Goal: Browse casually: Explore the website without a specific task or goal

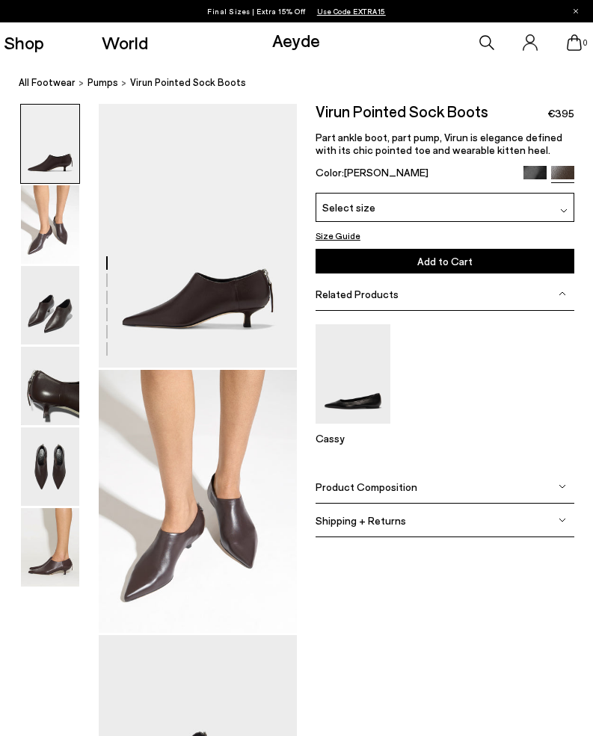
scroll to position [1, 0]
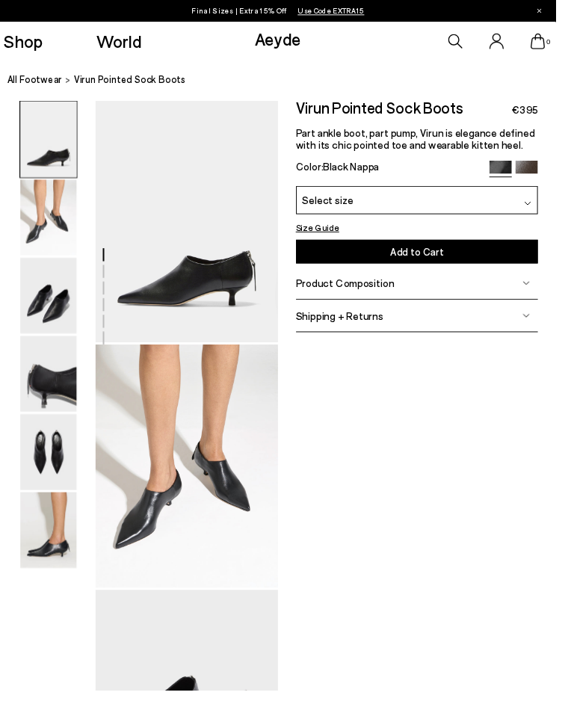
scroll to position [0, 10]
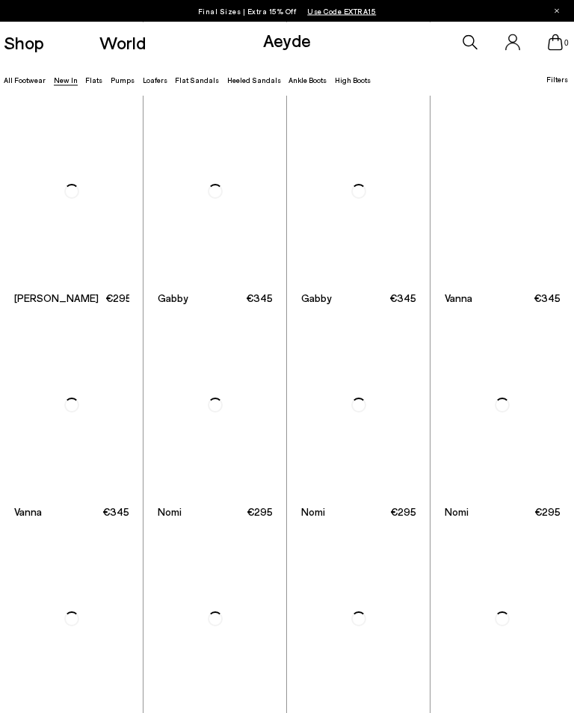
scroll to position [1063, 0]
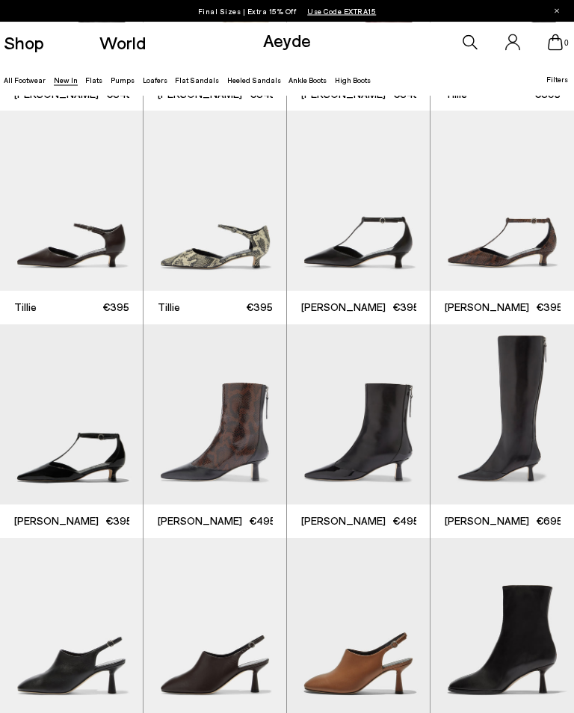
scroll to position [1696, 0]
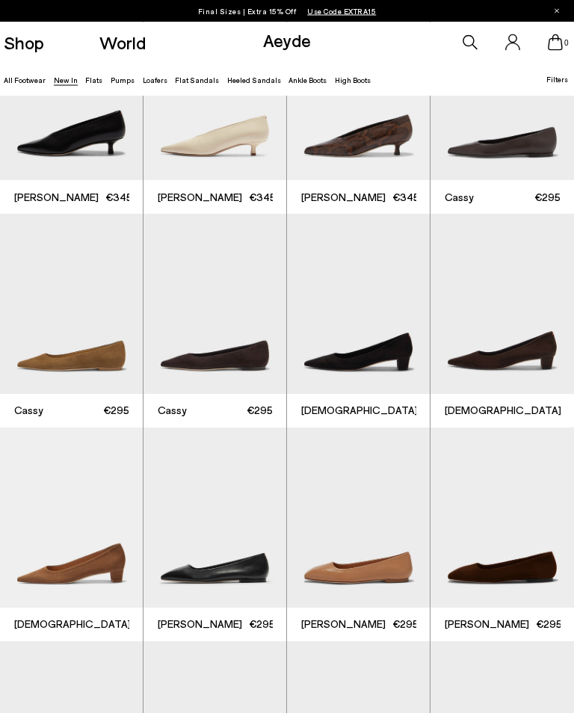
scroll to position [3311, 0]
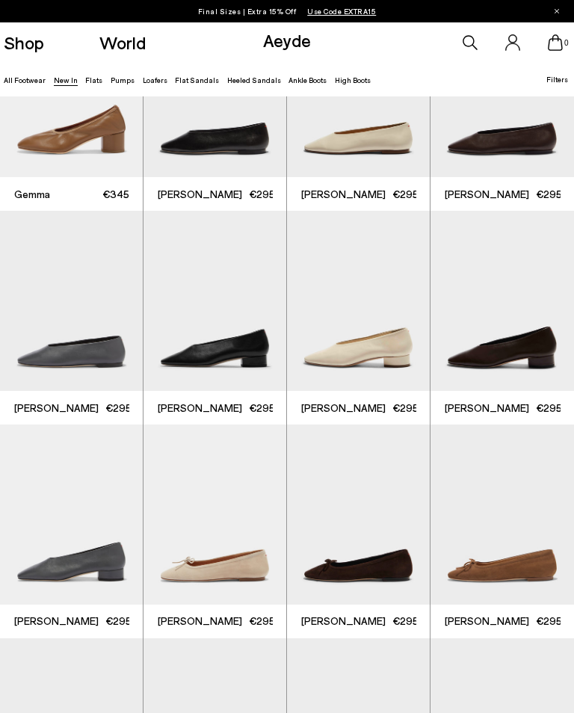
scroll to position [4586, 0]
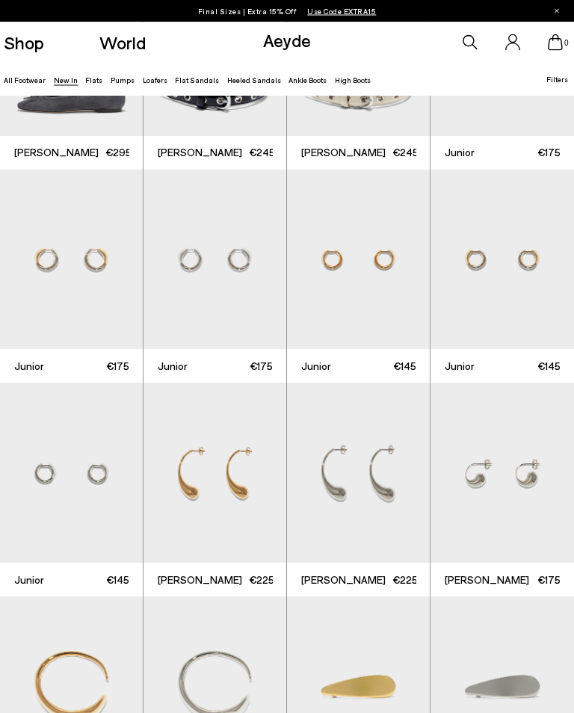
scroll to position [5015, 0]
